Goal: Navigation & Orientation: Find specific page/section

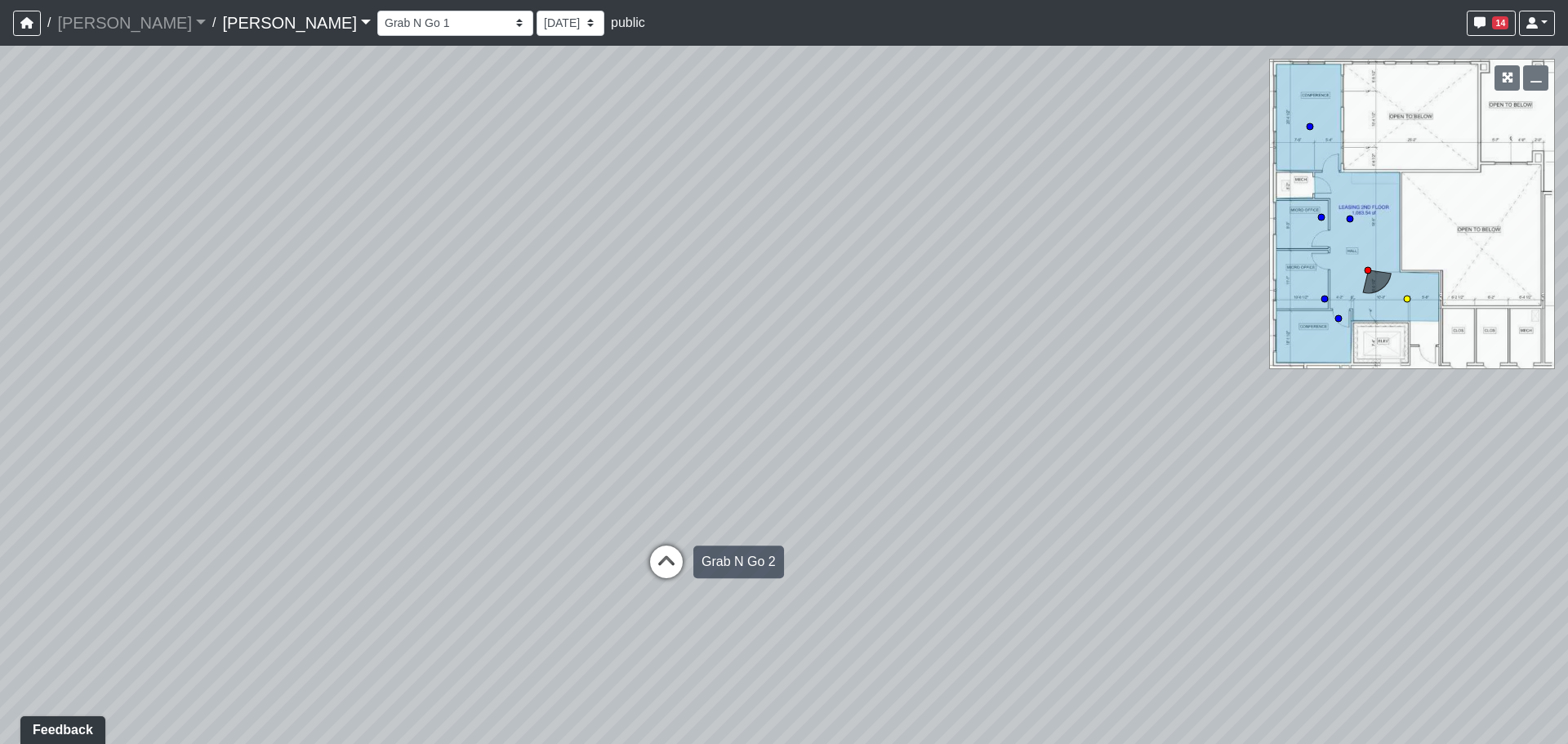
click at [664, 555] on icon at bounding box center [667, 570] width 49 height 49
drag, startPoint x: 1245, startPoint y: 513, endPoint x: 625, endPoint y: 406, distance: 629.2
click at [625, 405] on div "Loading... Grab N Go 2 Loading... Conference Loading... Micro Office 2 Loading.…" at bounding box center [784, 395] width 1568 height 698
drag, startPoint x: 1037, startPoint y: 455, endPoint x: 555, endPoint y: 438, distance: 482.3
click at [555, 438] on div "Loading... Grab N Go 2 Loading... Conference Loading... Micro Office 2 Loading.…" at bounding box center [784, 395] width 1568 height 698
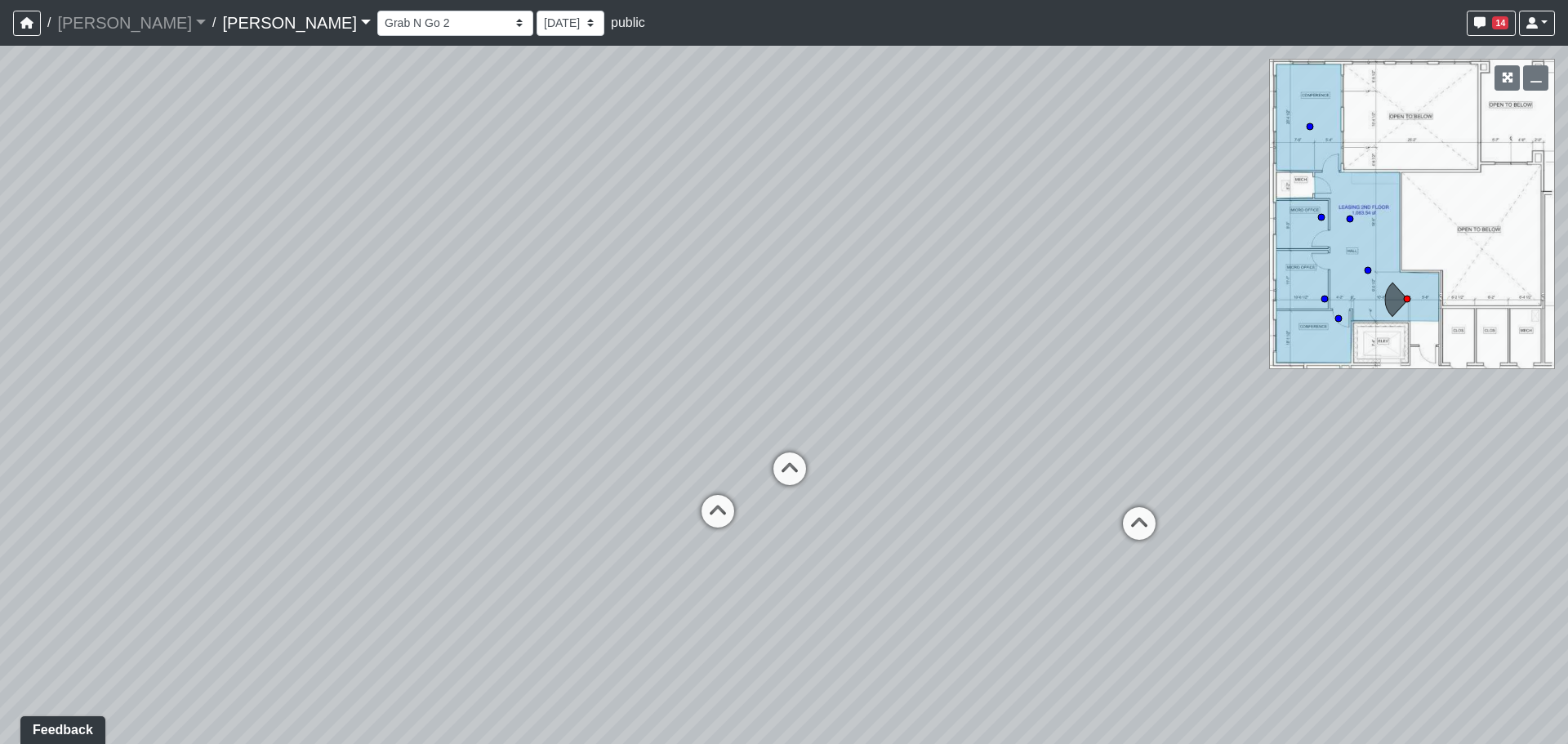
drag, startPoint x: 513, startPoint y: 452, endPoint x: 519, endPoint y: 459, distance: 9.2
click at [465, 457] on div "Loading... Grab N Go 2 Loading... Conference Loading... Micro Office 2 Loading.…" at bounding box center [784, 395] width 1568 height 698
drag, startPoint x: 769, startPoint y: 416, endPoint x: 546, endPoint y: 419, distance: 223.0
click at [545, 418] on div "Loading... Grab N Go 2 Loading... Conference Loading... Micro Office 2 Loading.…" at bounding box center [784, 395] width 1568 height 698
drag, startPoint x: 800, startPoint y: 397, endPoint x: 406, endPoint y: 409, distance: 394.2
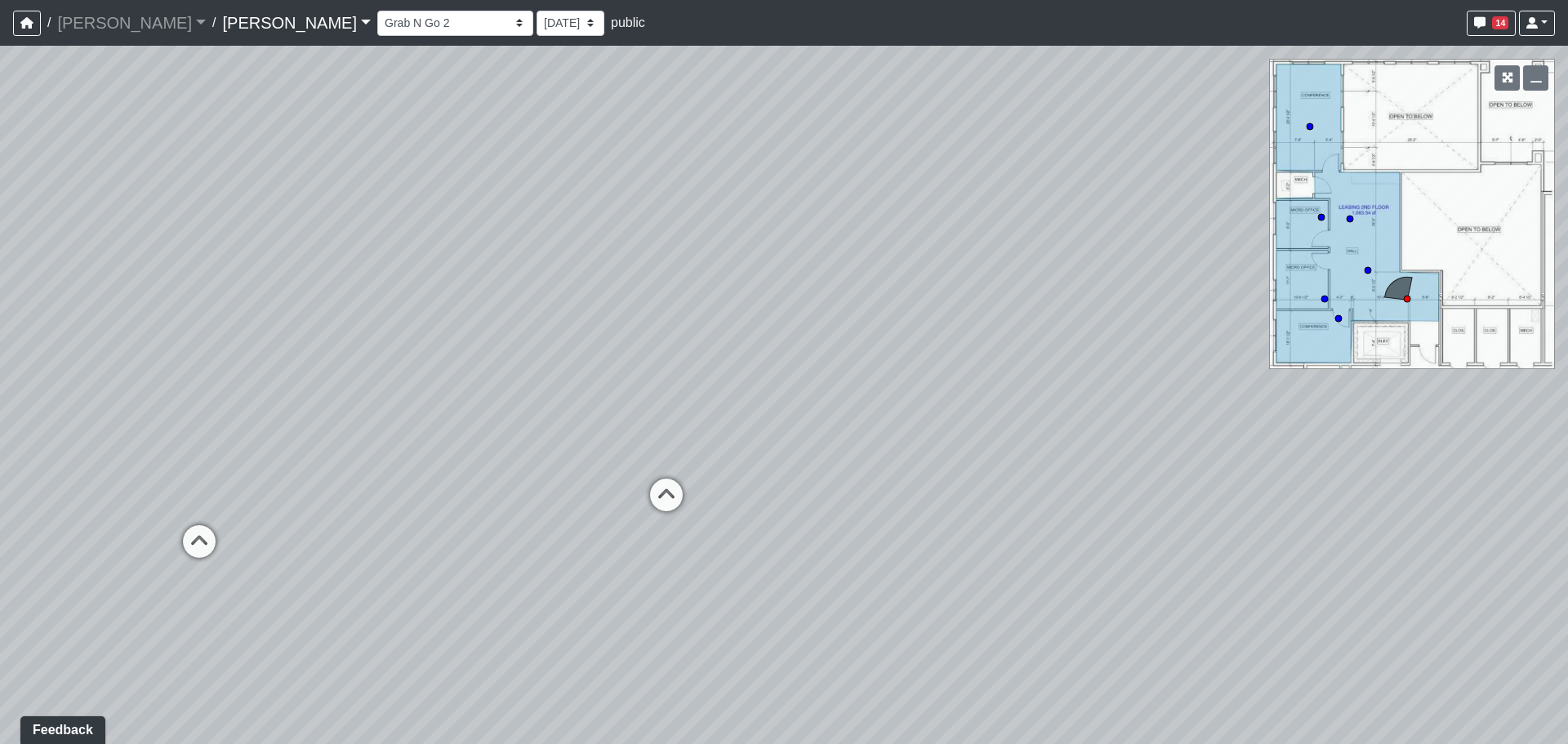
click at [398, 408] on div "Loading... Grab N Go 2 Loading... Conference Loading... Micro Office 2 Loading.…" at bounding box center [784, 395] width 1568 height 698
drag, startPoint x: 803, startPoint y: 394, endPoint x: 587, endPoint y: 438, distance: 220.4
click at [587, 438] on div "Loading... Grab N Go 2 Loading... Conference Loading... Micro Office 2 Loading.…" at bounding box center [784, 395] width 1568 height 698
drag, startPoint x: 767, startPoint y: 356, endPoint x: 878, endPoint y: 345, distance: 111.5
click at [878, 345] on div "Loading... Grab N Go 2 Loading... Conference Loading... Micro Office 2 Loading.…" at bounding box center [784, 395] width 1568 height 698
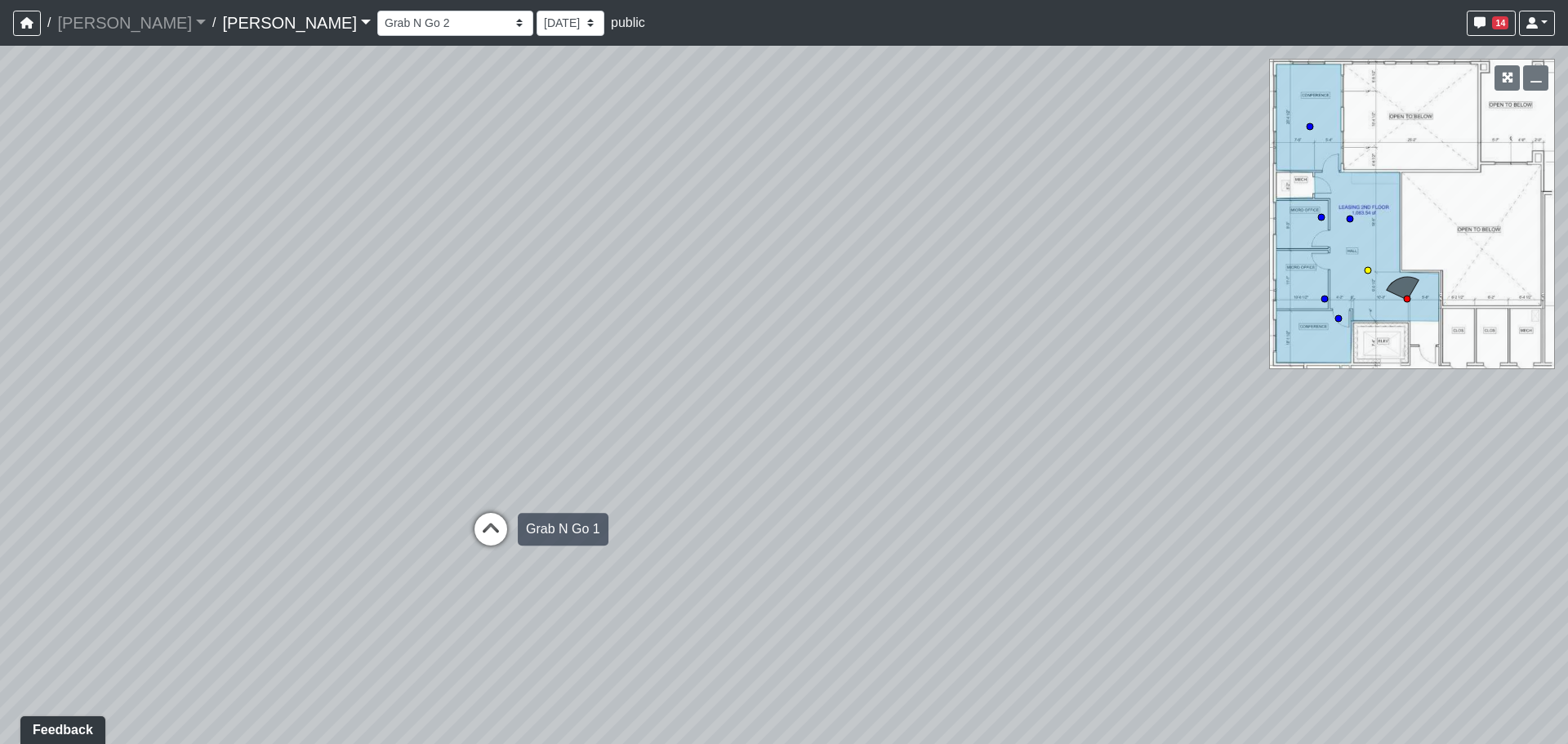
click at [488, 530] on icon at bounding box center [491, 537] width 49 height 49
click at [753, 544] on icon at bounding box center [753, 541] width 49 height 49
drag, startPoint x: 1098, startPoint y: 430, endPoint x: 522, endPoint y: 427, distance: 576.0
click at [256, 427] on div "Loading... Grab N Go 2 Loading... Conference Loading... Micro Office 2 Loading.…" at bounding box center [784, 395] width 1568 height 698
drag, startPoint x: 1118, startPoint y: 403, endPoint x: 286, endPoint y: 412, distance: 832.0
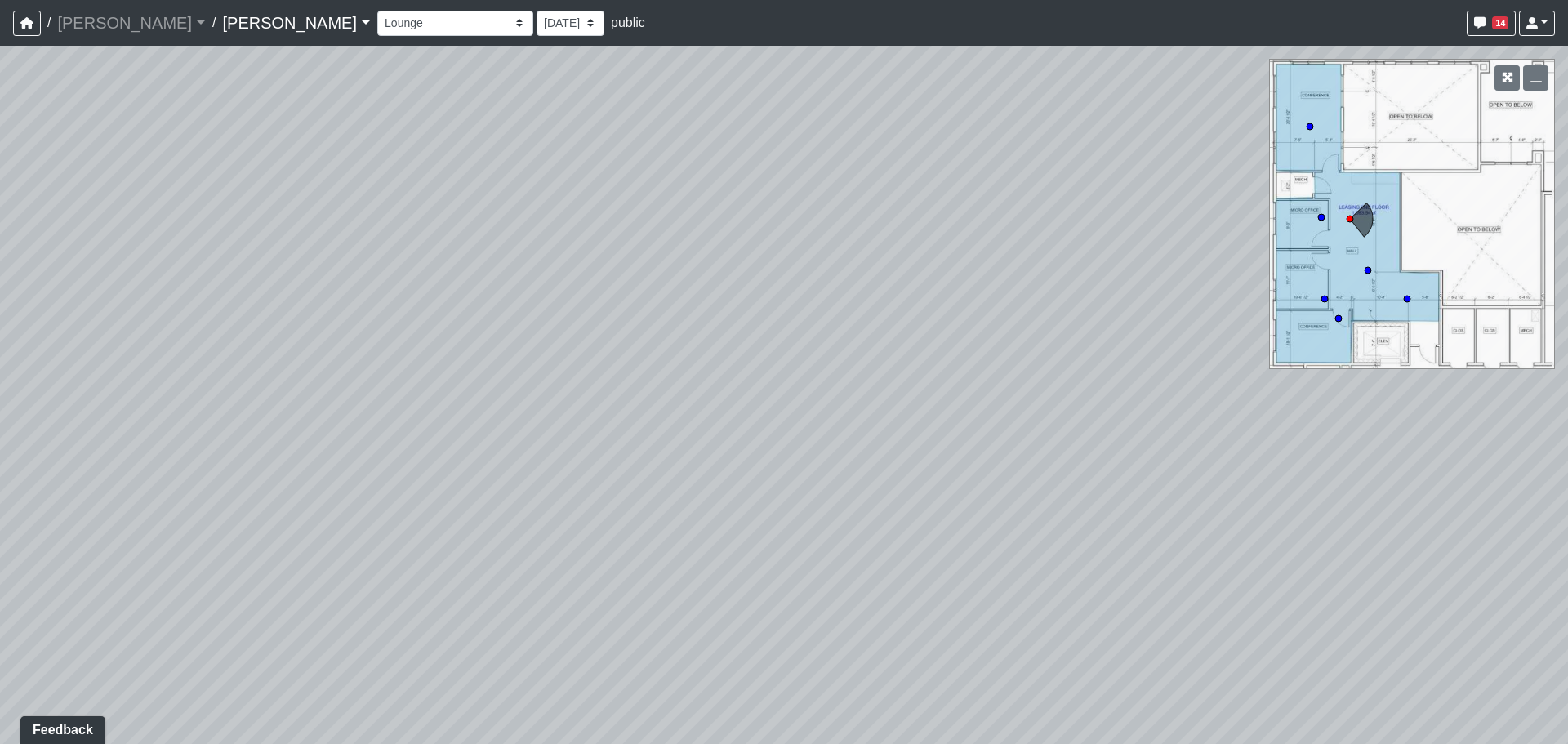
click at [264, 411] on div "Loading... Grab N Go 2 Loading... Conference Loading... Micro Office 2 Loading.…" at bounding box center [784, 395] width 1568 height 698
drag, startPoint x: 1064, startPoint y: 391, endPoint x: 636, endPoint y: 438, distance: 430.6
click at [636, 438] on div "Loading... Grab N Go 2 Loading... Conference Loading... Micro Office 2 Loading.…" at bounding box center [784, 395] width 1568 height 698
drag, startPoint x: 817, startPoint y: 447, endPoint x: 998, endPoint y: 442, distance: 181.1
click at [1009, 434] on div "Loading... Grab N Go 2 Loading... Conference Loading... Micro Office 2 Loading.…" at bounding box center [784, 395] width 1568 height 698
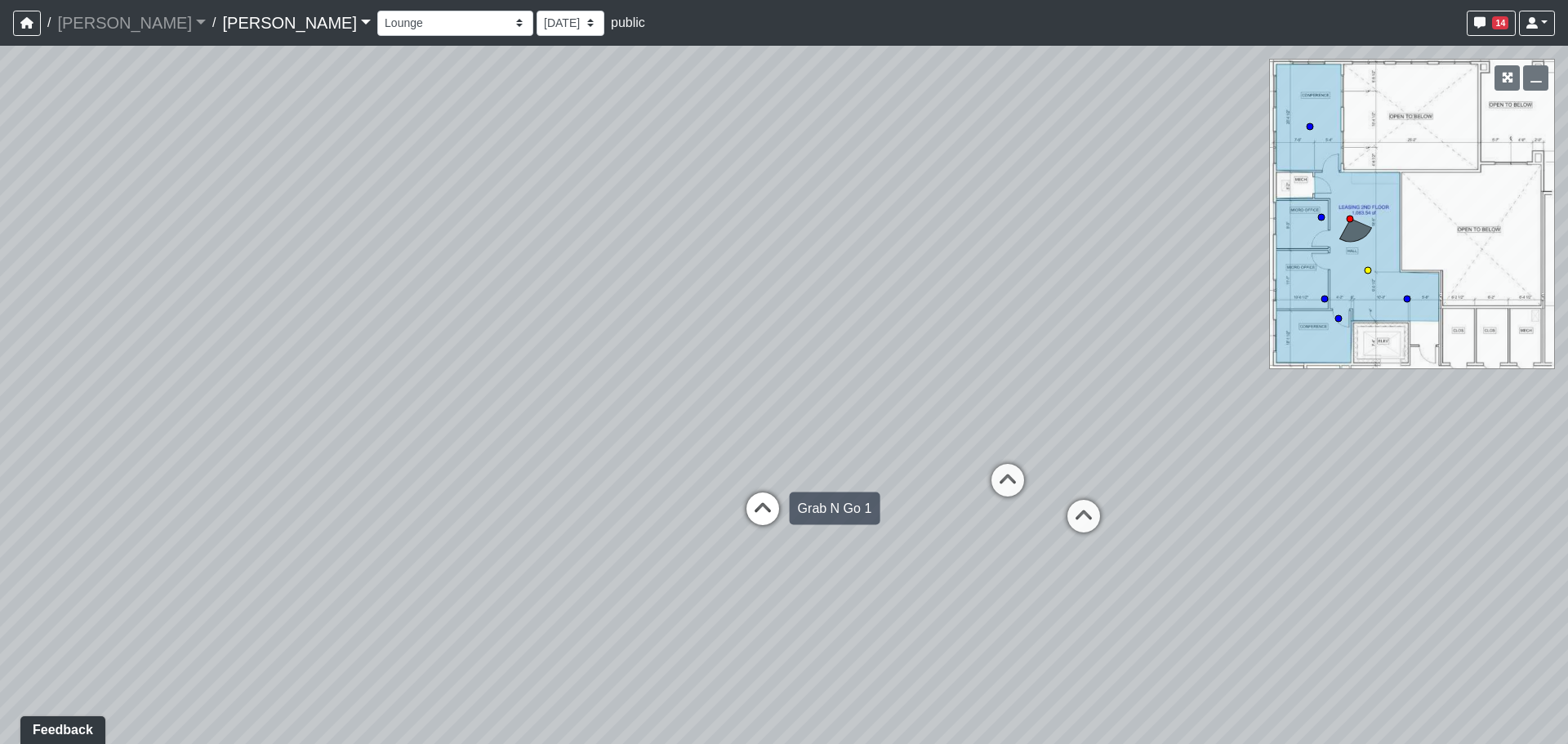
click at [755, 509] on icon at bounding box center [763, 517] width 49 height 49
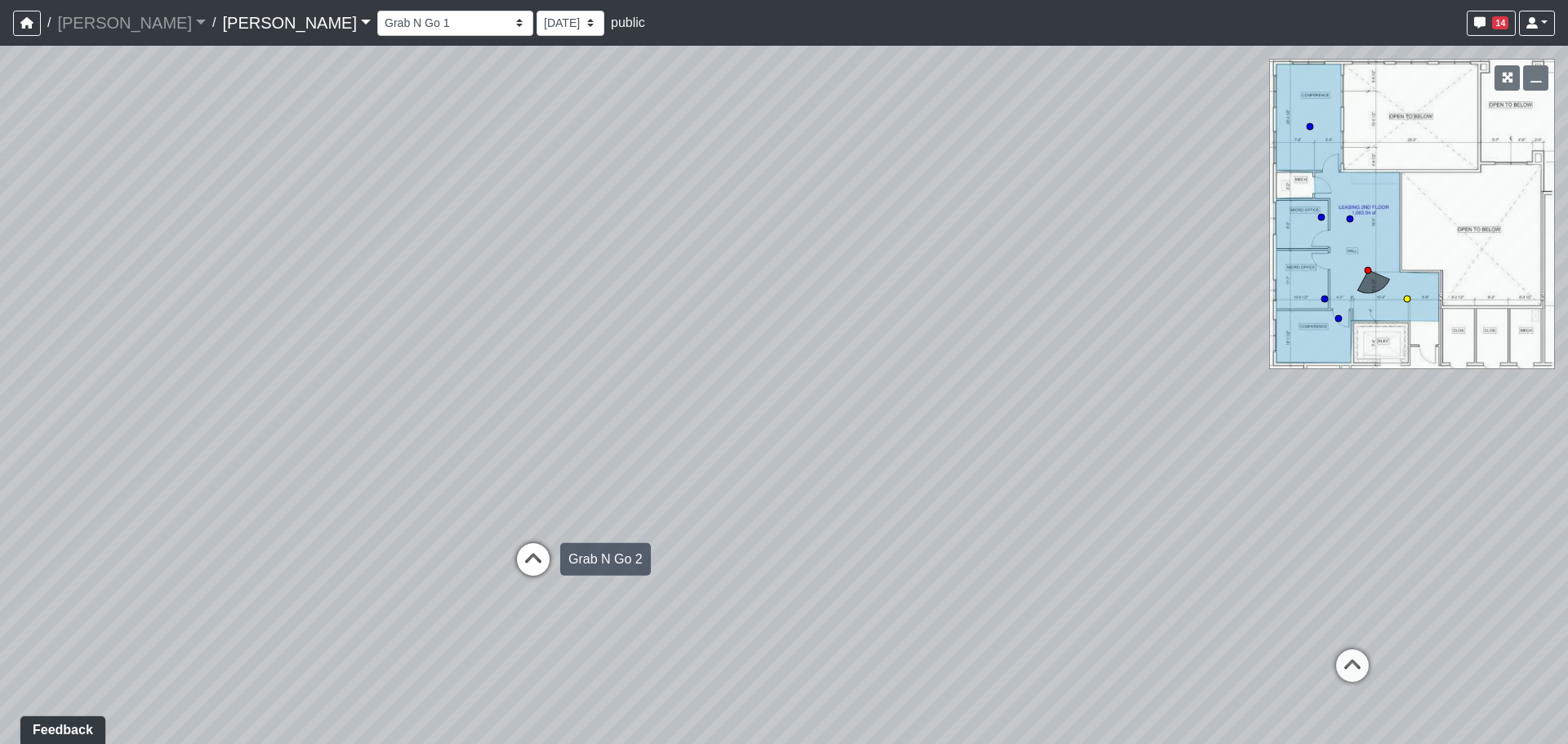
click at [536, 564] on icon at bounding box center [533, 568] width 49 height 49
drag, startPoint x: 1154, startPoint y: 492, endPoint x: 550, endPoint y: 442, distance: 606.1
click at [475, 440] on div "Loading... Grab N Go 2 Loading... Conference Loading... Micro Office 2 Loading.…" at bounding box center [784, 395] width 1568 height 698
drag, startPoint x: 941, startPoint y: 380, endPoint x: 620, endPoint y: 414, distance: 322.8
click at [620, 414] on div "Loading... Grab N Go 2 Loading... Conference Loading... Micro Office 2 Loading.…" at bounding box center [784, 395] width 1568 height 698
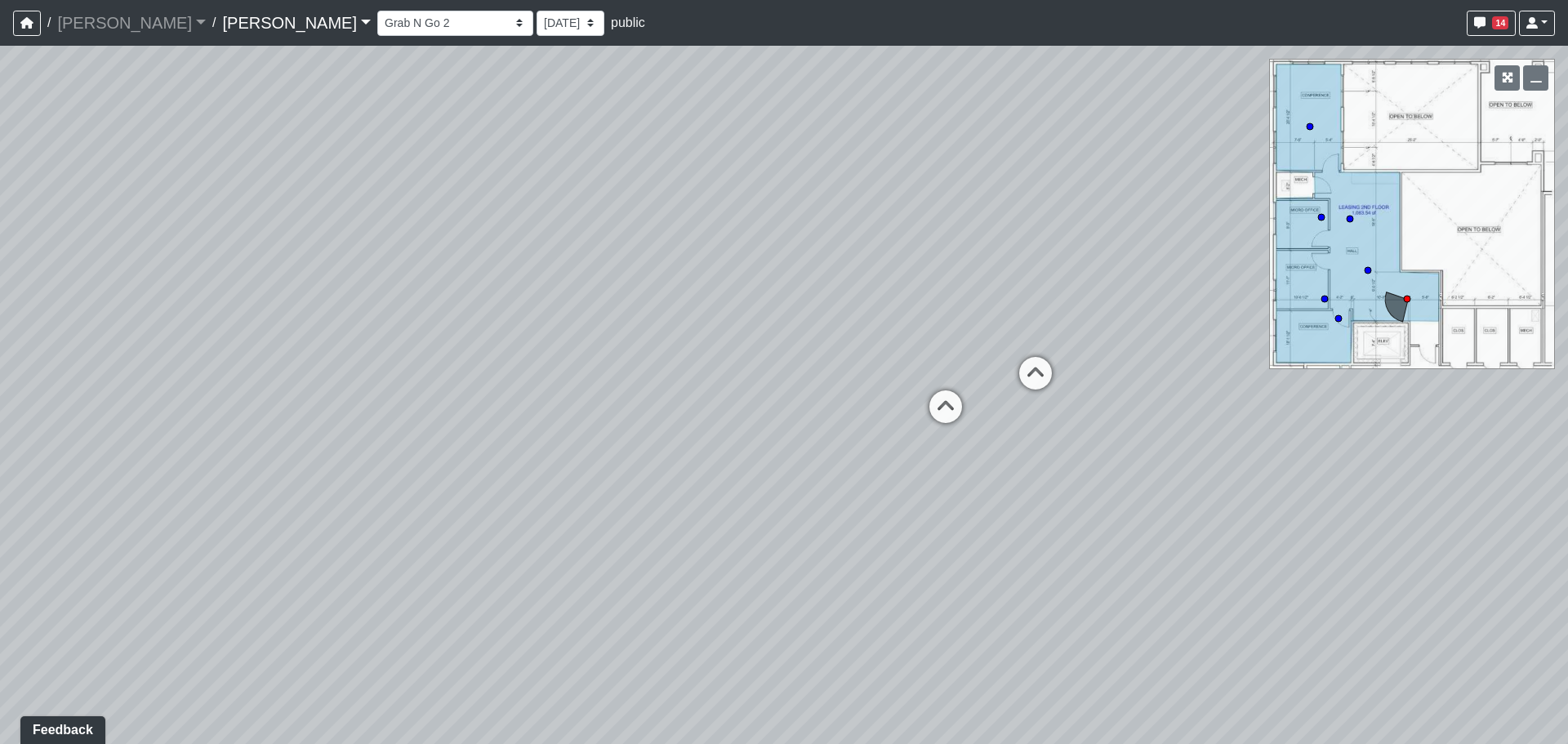
drag, startPoint x: 1061, startPoint y: 390, endPoint x: 593, endPoint y: 391, distance: 468.0
click at [368, 373] on div "Loading... Grab N Go 2 Loading... Conference Loading... Micro Office 2 Loading.…" at bounding box center [784, 395] width 1568 height 698
drag, startPoint x: 667, startPoint y: 387, endPoint x: 98, endPoint y: 466, distance: 574.5
click at [96, 466] on div "Loading... Grab N Go 2 Loading... Conference Loading... Micro Office 2 Loading.…" at bounding box center [784, 395] width 1568 height 698
drag, startPoint x: 287, startPoint y: 287, endPoint x: 194, endPoint y: 308, distance: 95.3
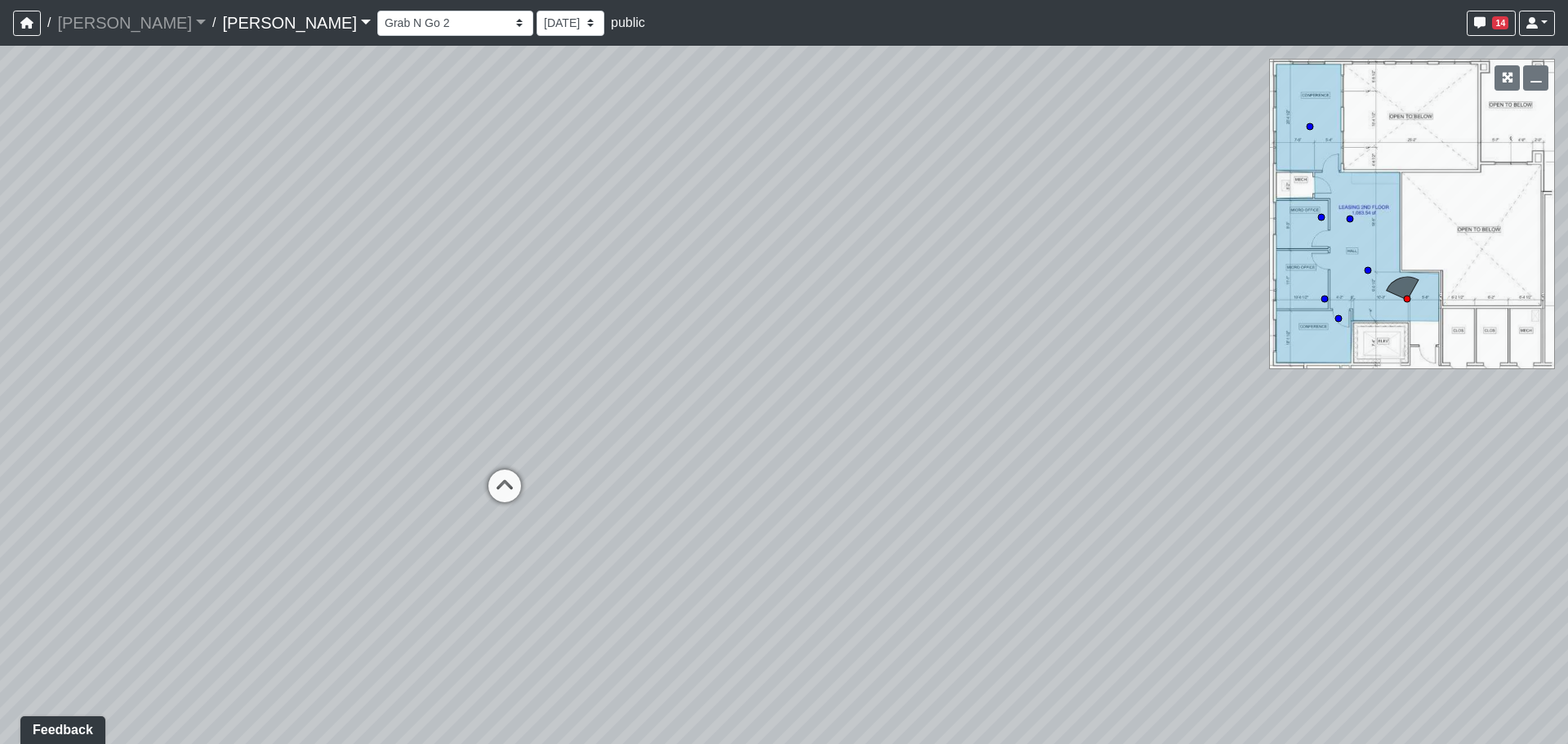
click at [192, 308] on div "Loading... Grab N Go 2 Loading... Conference Loading... Micro Office 2 Loading.…" at bounding box center [784, 395] width 1568 height 698
drag, startPoint x: 761, startPoint y: 317, endPoint x: 527, endPoint y: 364, distance: 238.7
click at [282, 367] on div "Loading... Grab N Go 2 Loading... Conference Loading... Micro Office 2 Loading.…" at bounding box center [784, 395] width 1568 height 698
drag, startPoint x: 407, startPoint y: 375, endPoint x: 620, endPoint y: 363, distance: 213.3
click at [620, 363] on div "Loading... Grab N Go 2 Loading... Conference Loading... Micro Office 2 Loading.…" at bounding box center [784, 395] width 1568 height 698
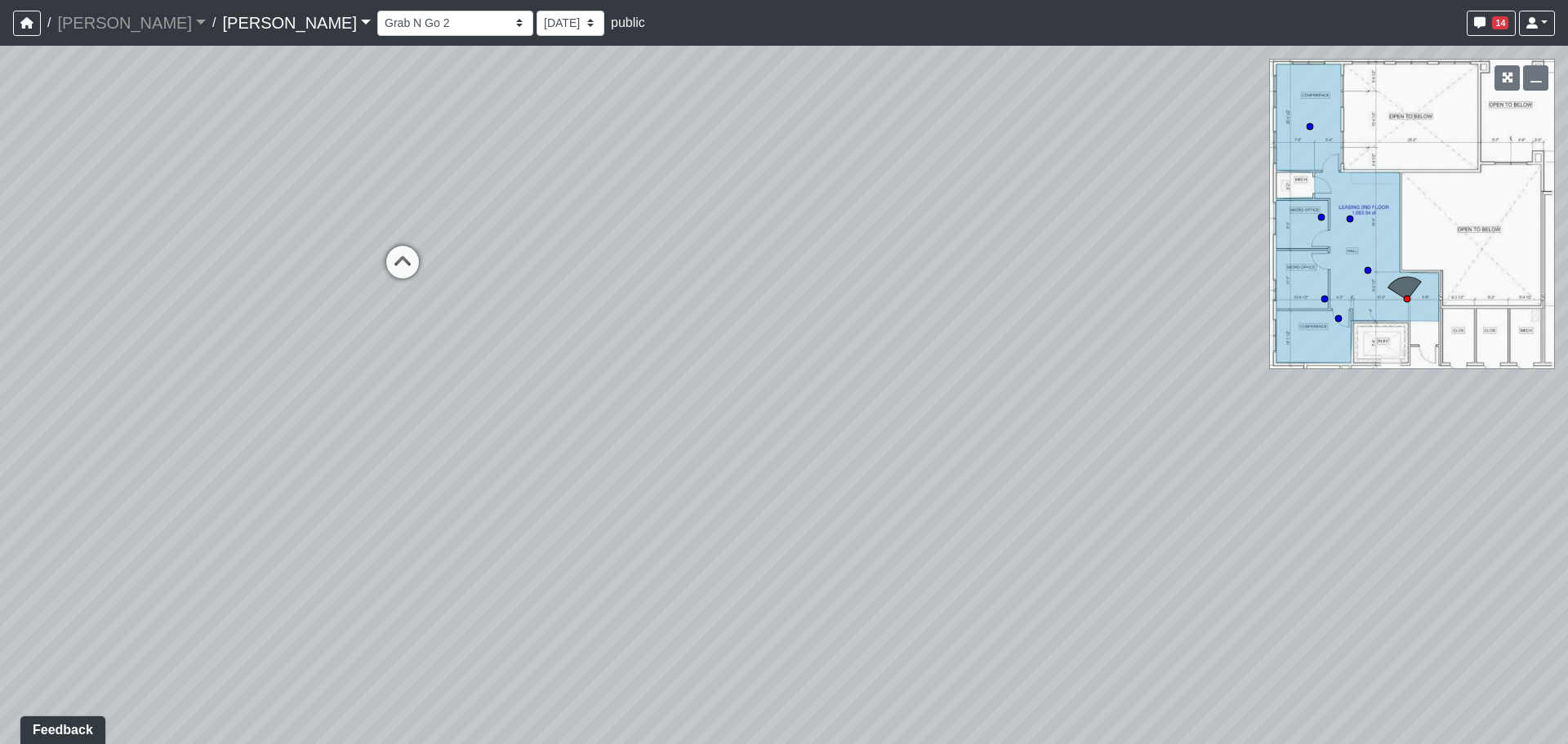
drag, startPoint x: 601, startPoint y: 434, endPoint x: 616, endPoint y: 256, distance: 178.6
click at [616, 256] on div "Loading... Grab N Go 2 Loading... Conference Loading... Micro Office 2 Loading.…" at bounding box center [784, 395] width 1568 height 698
click at [402, 273] on icon at bounding box center [403, 270] width 49 height 49
drag, startPoint x: 1023, startPoint y: 405, endPoint x: 185, endPoint y: 312, distance: 843.1
click at [112, 299] on div "Loading... Grab N Go 2 Loading... Conference Loading... Micro Office 2 Loading.…" at bounding box center [784, 395] width 1568 height 698
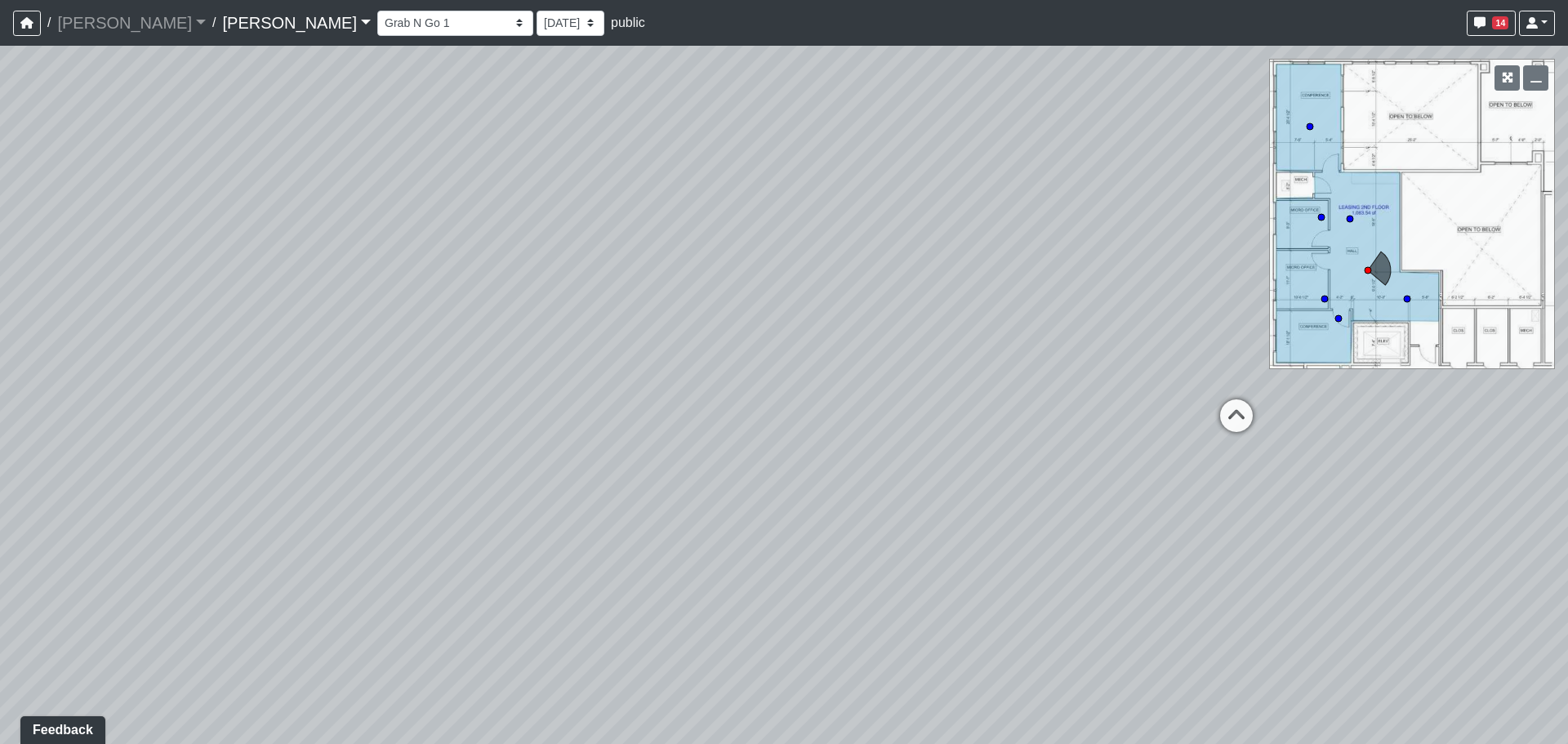
drag, startPoint x: 855, startPoint y: 330, endPoint x: 568, endPoint y: 529, distance: 349.2
click at [568, 529] on div "Loading... Grab N Go 2 Loading... Conference Loading... Micro Office 2 Loading.…" at bounding box center [784, 395] width 1568 height 698
drag, startPoint x: 818, startPoint y: 489, endPoint x: 565, endPoint y: 541, distance: 258.3
click at [565, 541] on div "Loading... Grab N Go 2 Loading... Conference Loading... Micro Office 2 Loading.…" at bounding box center [784, 395] width 1568 height 698
drag, startPoint x: 713, startPoint y: 407, endPoint x: 896, endPoint y: 447, distance: 187.3
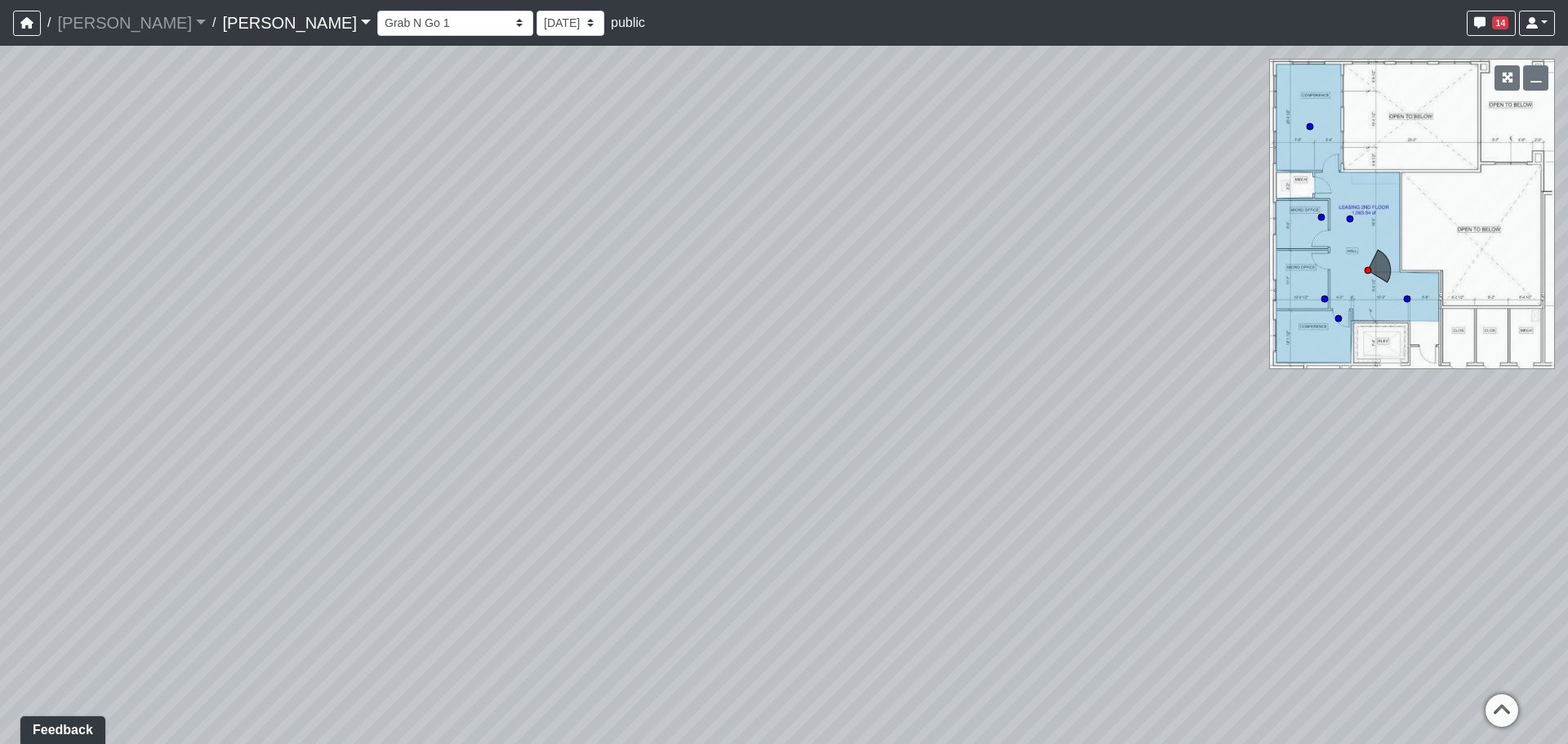
click at [896, 447] on div "Loading... Grab N Go 2 Loading... Conference Loading... Micro Office 2 Loading.…" at bounding box center [784, 395] width 1568 height 698
drag, startPoint x: 316, startPoint y: 498, endPoint x: 897, endPoint y: 459, distance: 582.3
click at [1003, 470] on div "Loading... Grab N Go 2 Loading... Conference Loading... Micro Office 2 Loading.…" at bounding box center [784, 395] width 1568 height 698
drag, startPoint x: 304, startPoint y: 451, endPoint x: 913, endPoint y: 432, distance: 609.3
click at [959, 433] on div "Loading... Grab N Go 2 Loading... Conference Loading... Micro Office 2 Loading.…" at bounding box center [784, 395] width 1568 height 698
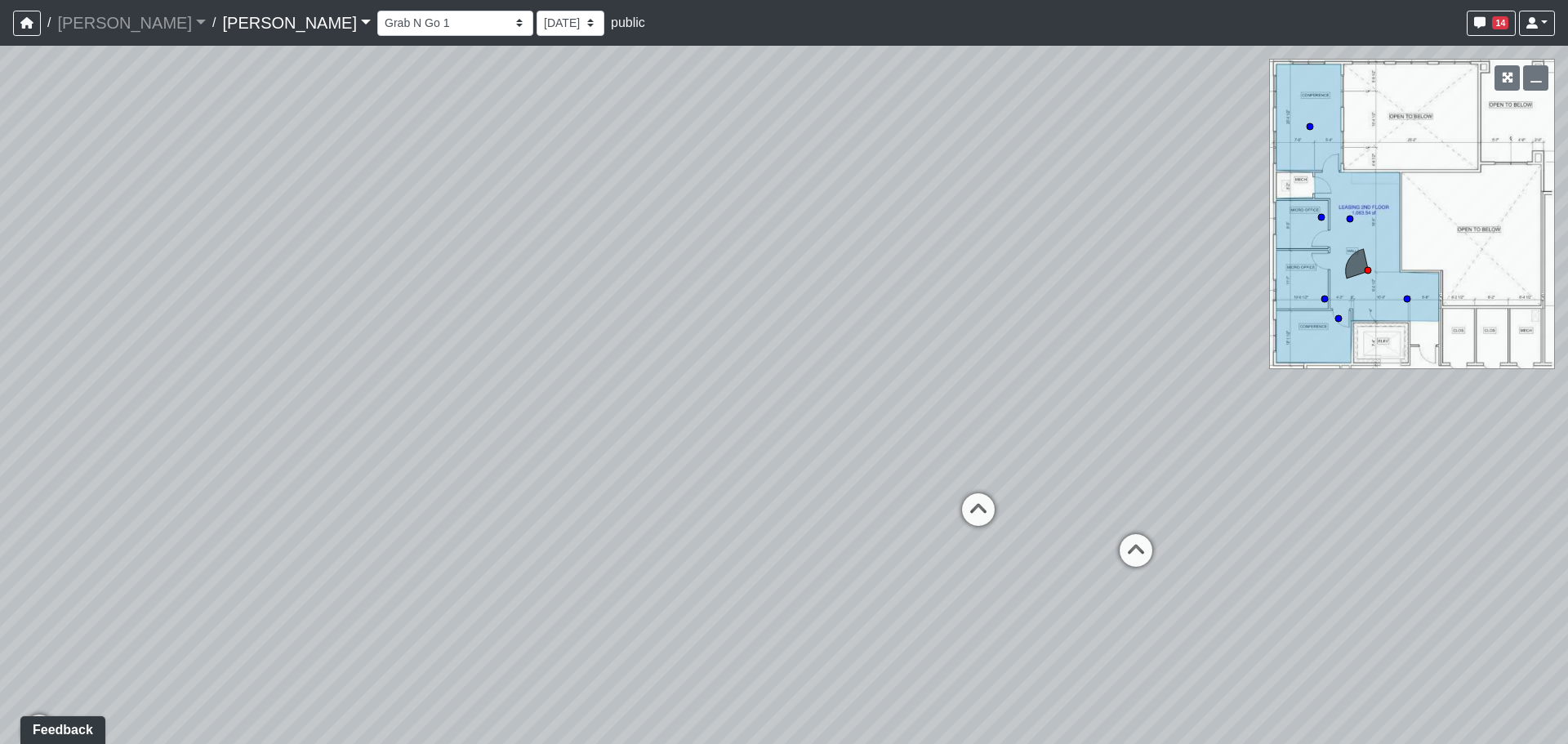
drag, startPoint x: 171, startPoint y: 415, endPoint x: 935, endPoint y: 389, distance: 764.4
click at [949, 388] on div "Loading... Grab N Go 2 Loading... Conference Loading... Micro Office 2 Loading.…" at bounding box center [784, 395] width 1568 height 698
drag, startPoint x: 686, startPoint y: 392, endPoint x: 1076, endPoint y: 386, distance: 390.0
click at [1076, 386] on div "Loading... Grab N Go 2 Loading... Conference Loading... Micro Office 2 Loading.…" at bounding box center [784, 395] width 1568 height 698
drag, startPoint x: 596, startPoint y: 389, endPoint x: 1069, endPoint y: 423, distance: 474.2
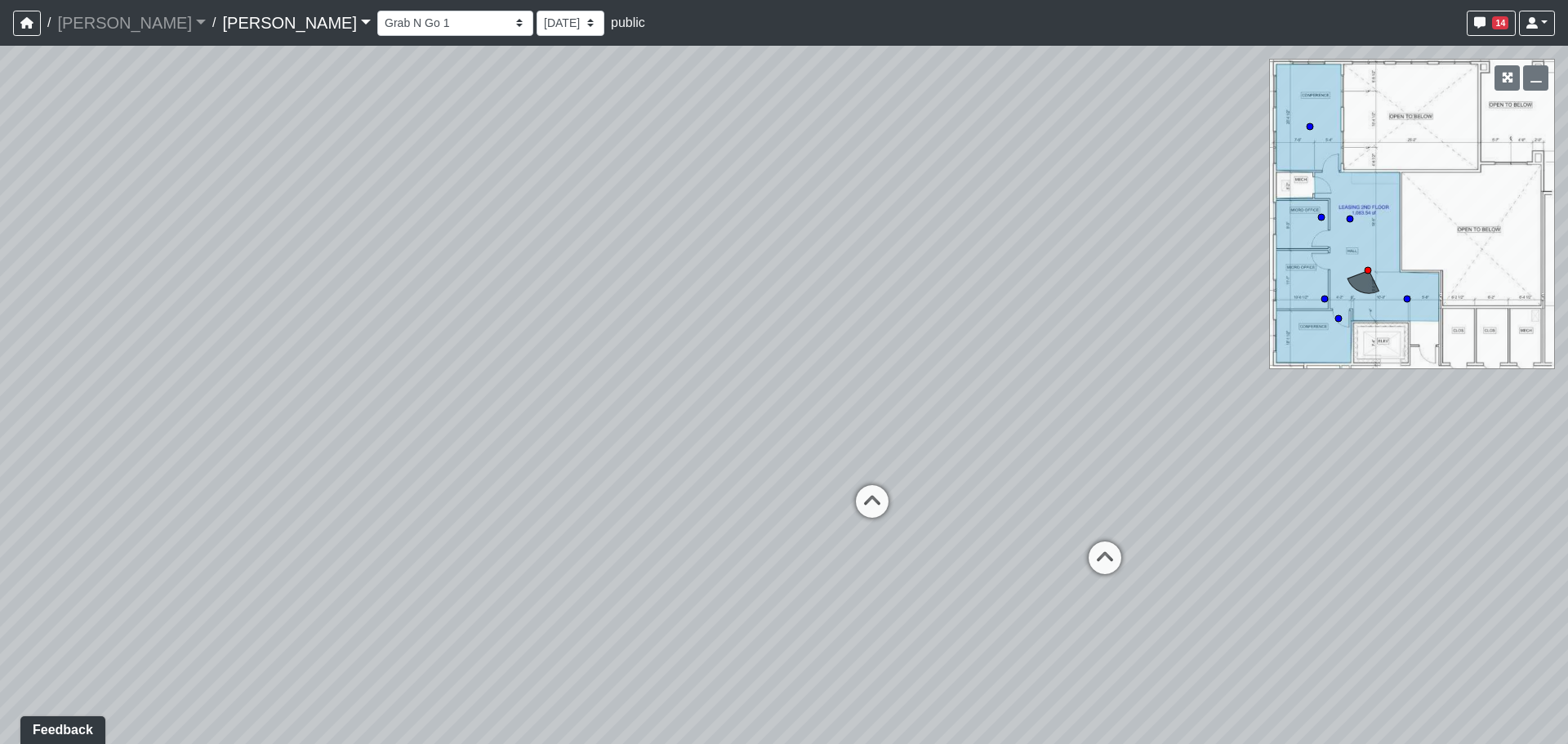
click at [1069, 423] on div "Loading... Grab N Go 2 Loading... Conference Loading... Micro Office 2 Loading.…" at bounding box center [784, 395] width 1568 height 698
drag, startPoint x: 469, startPoint y: 359, endPoint x: 1314, endPoint y: 394, distance: 845.7
click at [1374, 395] on div "Loading... Grab N Go 2 Loading... Conference Loading... Micro Office 2 Loading.…" at bounding box center [784, 395] width 1568 height 698
drag, startPoint x: 911, startPoint y: 422, endPoint x: 402, endPoint y: 361, distance: 512.6
click at [402, 361] on div "Loading... Grab N Go 2 Loading... Conference Loading... Micro Office 2 Loading.…" at bounding box center [784, 395] width 1568 height 698
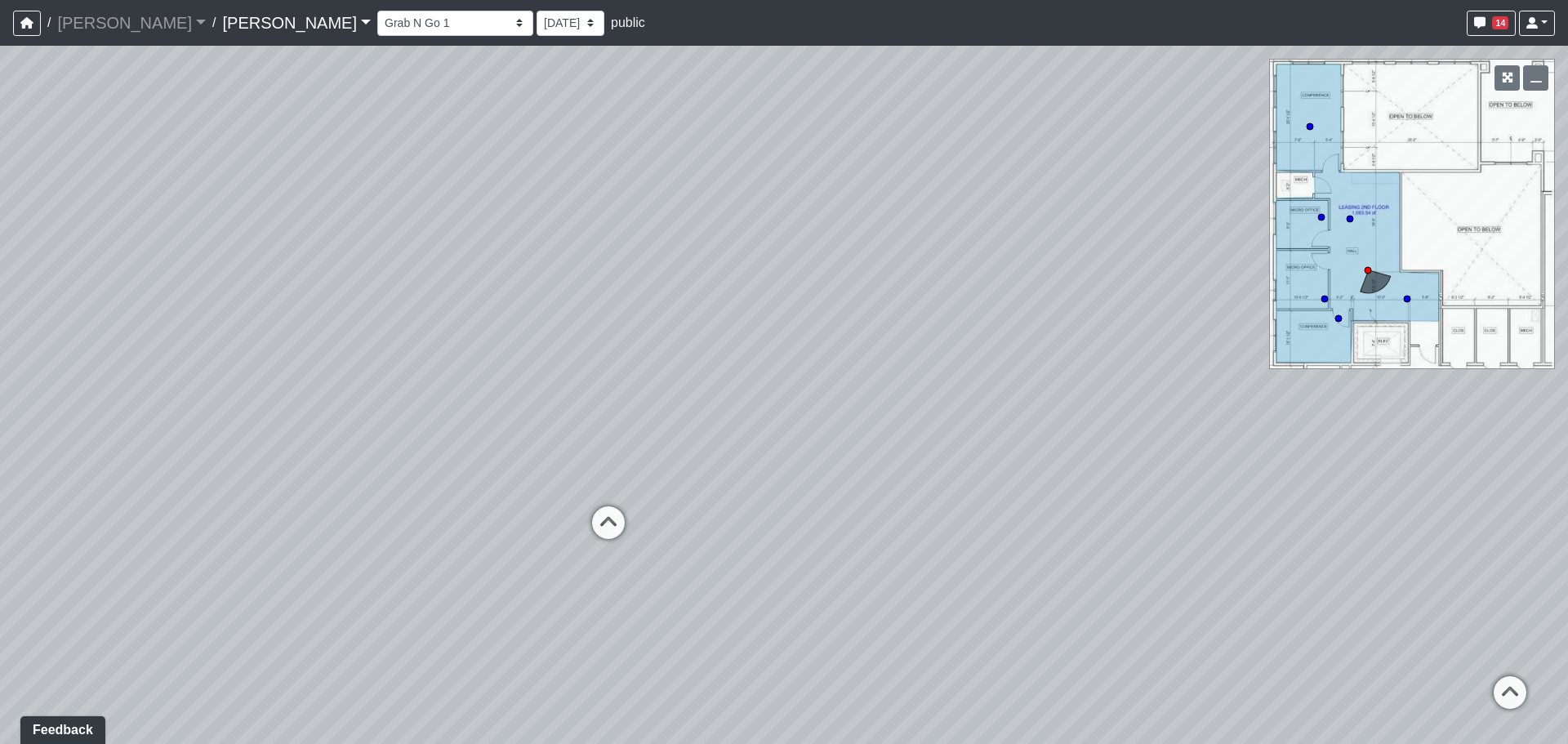
drag
click at [518, 414] on div "Loading... Grab N Go 2 Loading... Conference Loading... Micro Office 2 Loading.…" at bounding box center [784, 395] width 1568 height 698
click at [475, 412] on div "Loading... Grab N Go 2 Loading... Conference Loading... Micro Office 2 Loading.…" at bounding box center [784, 395] width 1568 height 698
click at [882, 496] on icon at bounding box center [874, 507] width 49 height 49
click at [530, 428] on div "Loading... Grab N Go 2 Loading... Conference Loading... Micro Office 2 Loading.…" at bounding box center [784, 395] width 1568 height 698
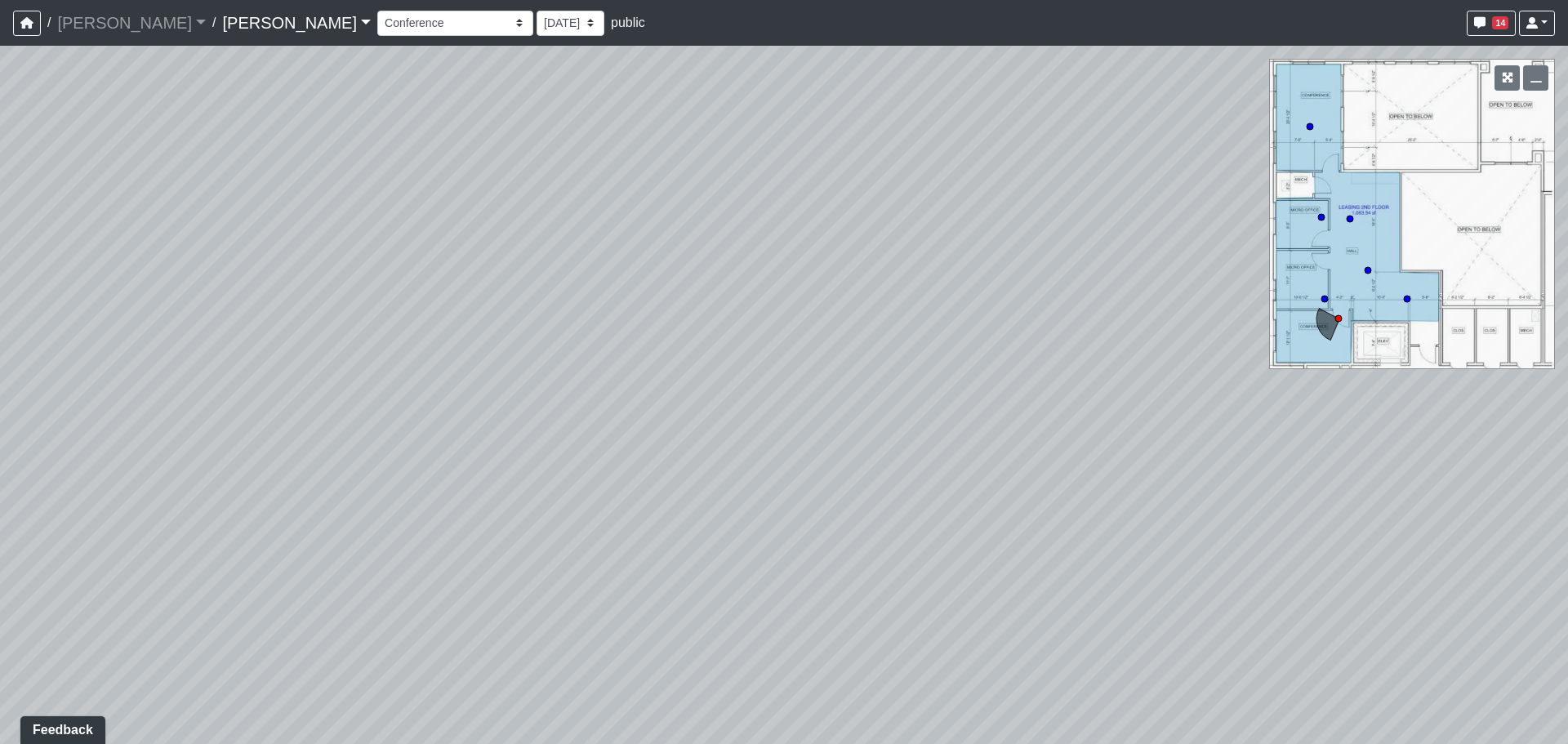
click at [552, 420] on div "Loading... Grab N Go 2 Loading... Conference Loading... Micro Office 2 Loading.…" at bounding box center [784, 395] width 1568 height 698
click at [261, 497] on div "Loading... Grab N Go 2 Loading... Conference Loading... Micro Office 2 Loading.…" at bounding box center [784, 395] width 1568 height 698
click at [941, 418] on icon at bounding box center [940, 425] width 49 height 49
click at [604, 423] on icon at bounding box center [610, 444] width 49 height 49
click at [1075, 392] on div "Loading... Grab N Go 2 Loading... Conference Loading... Micro Office 2 Loading.…" at bounding box center [784, 395] width 1568 height 698
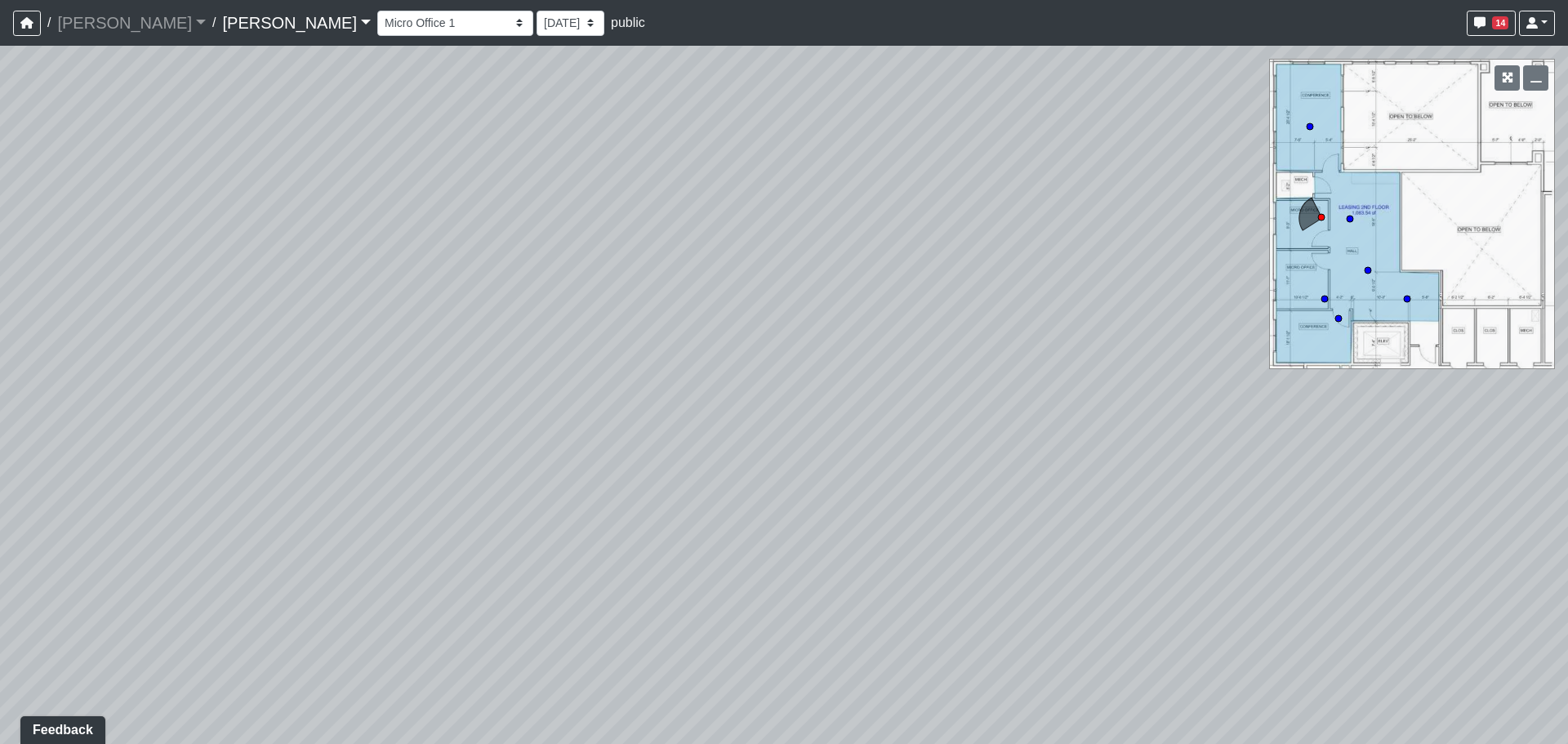
click at [0, 413] on html "/ [PERSON_NAME] Loading... / [PERSON_NAME][GEOGRAPHIC_DATA][PERSON_NAME] Loadin…" at bounding box center [784, 372] width 1568 height 744
click at [525, 443] on div "Loading... Grab N Go 2 Loading... Conference Loading... Micro Office 2 Loading.…" at bounding box center [784, 395] width 1568 height 698
click at [1365, 621] on icon at bounding box center [1365, 636] width 49 height 49
click at [756, 456] on div "Loading... Grab N Go 2 Loading... Conference Loading... Micro Office 2 Loading.…" at bounding box center [784, 395] width 1568 height 698
click at [593, 413] on icon at bounding box center [597, 429] width 49 height 49
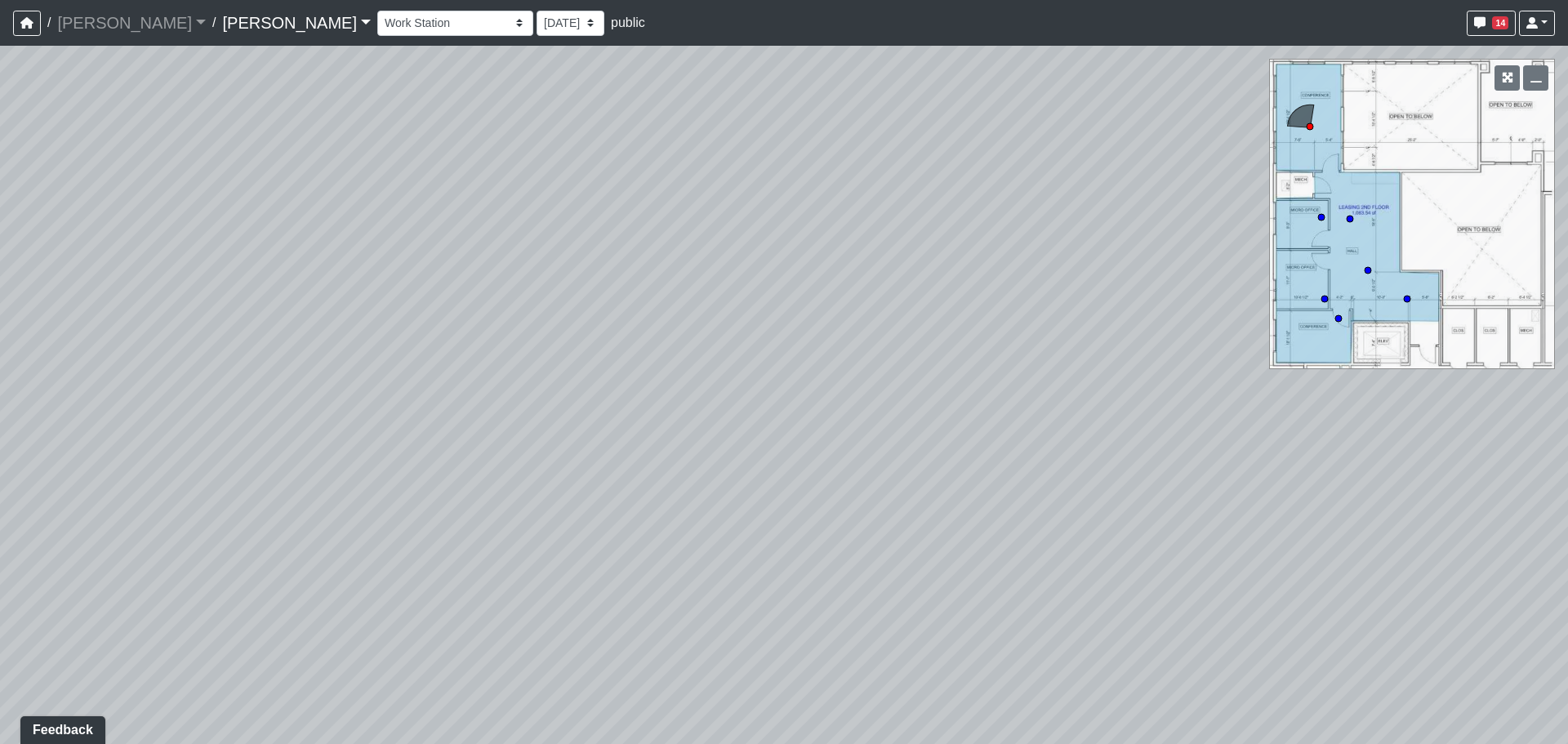
click at [1073, 433] on div "Loading... Grab N Go 2 Loading... Conference Loading... Micro Office 2 Loading.…" at bounding box center [784, 395] width 1568 height 698
click at [855, 384] on div "Loading... Grab N Go 2 Loading... Conference Loading... Micro Office 2 Loading.…" at bounding box center [784, 395] width 1568 height 698
click at [822, 371] on div "Loading... Grab N Go 2 Loading... Conference Loading... Micro Office 2 Loading.…" at bounding box center [784, 395] width 1568 height 698
click at [1004, 377] on div "Loading... Grab N Go 2 Loading... Conference Loading... Micro Office 2 Loading.…" at bounding box center [784, 395] width 1568 height 698
click at [726, 470] on icon at bounding box center [729, 494] width 49 height 49
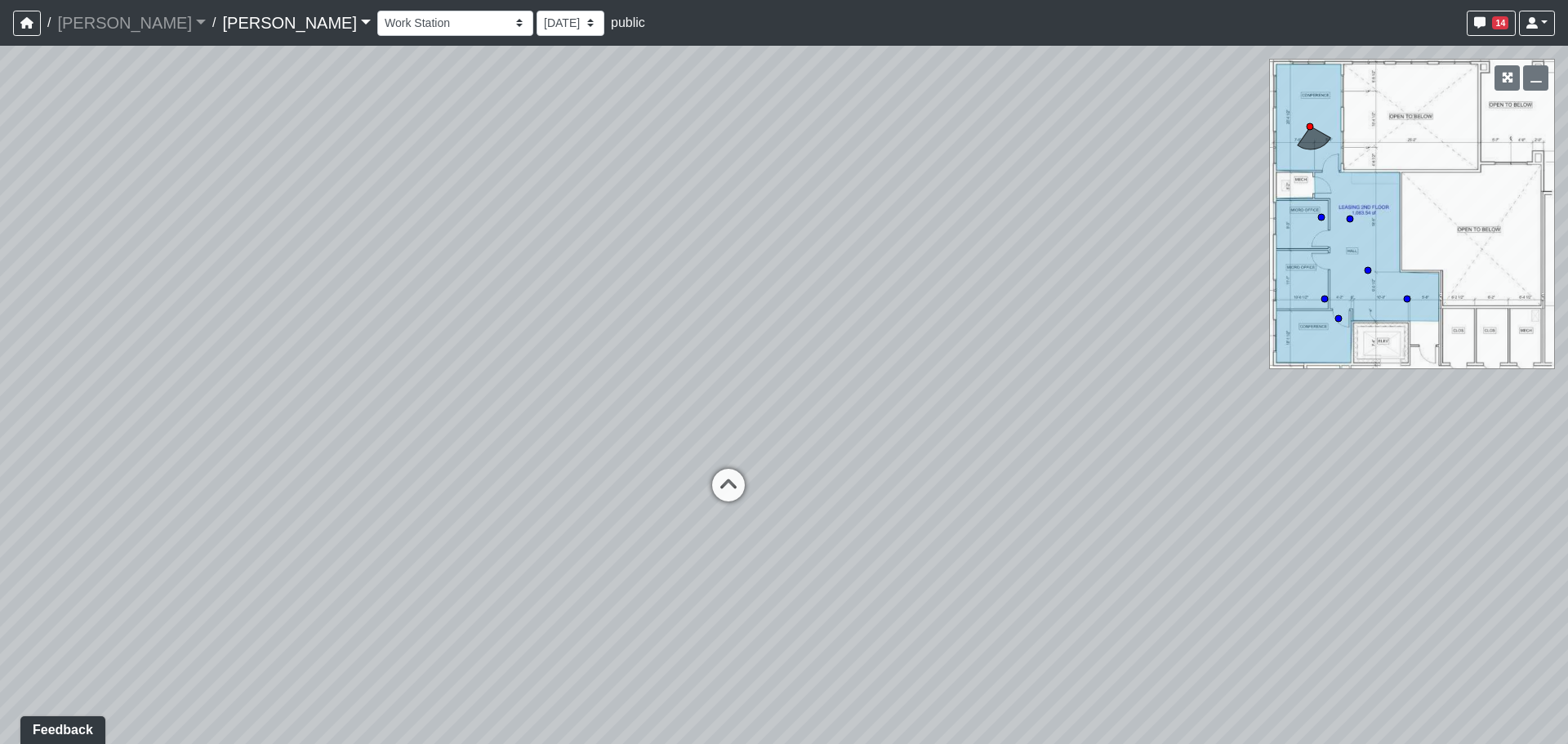
select select "wuR3xQVw8PbH3ZavKwfkt3"
click at [1009, 412] on div "Loading... Grab N Go 2 Loading... Conference Loading... Micro Office 2 Loading.…" at bounding box center [784, 395] width 1568 height 698
